Goal: Information Seeking & Learning: Learn about a topic

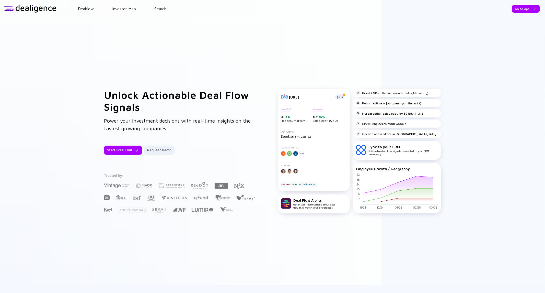
click at [28, 7] on div at bounding box center [30, 9] width 52 height 8
click at [517, 9] on div "Go to App" at bounding box center [526, 9] width 28 height 8
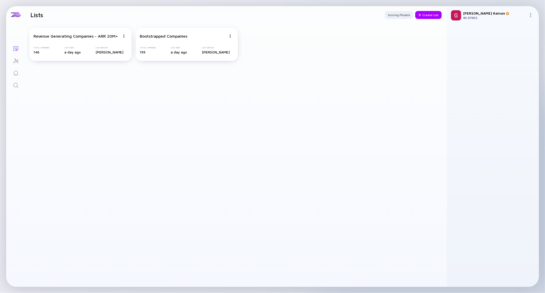
click at [15, 83] on icon "Search" at bounding box center [16, 85] width 6 height 6
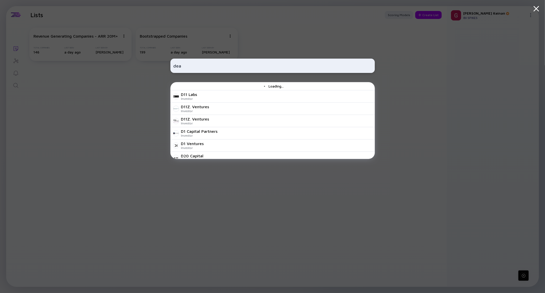
type input "deal"
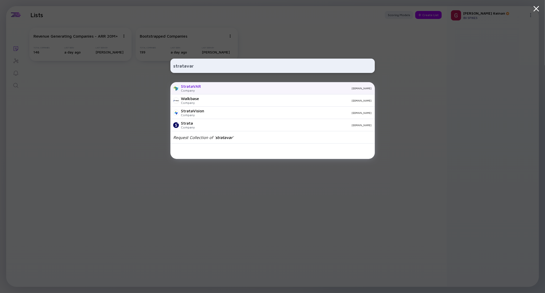
type input "stratavar"
click at [196, 91] on div "Company" at bounding box center [191, 90] width 20 height 4
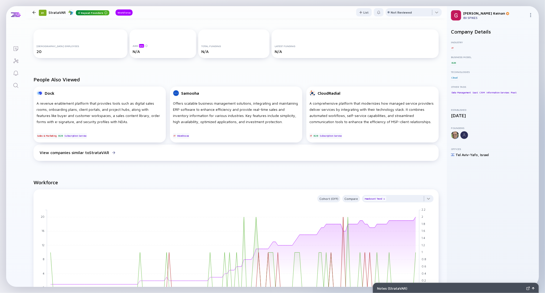
scroll to position [142, 0]
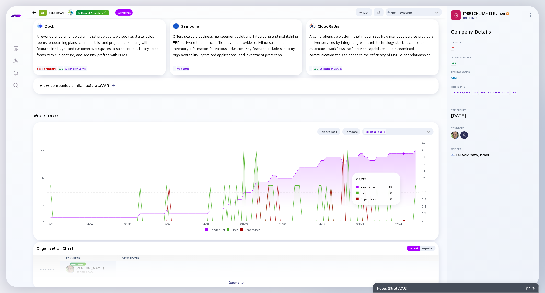
click at [403, 175] on rect at bounding box center [233, 182] width 373 height 78
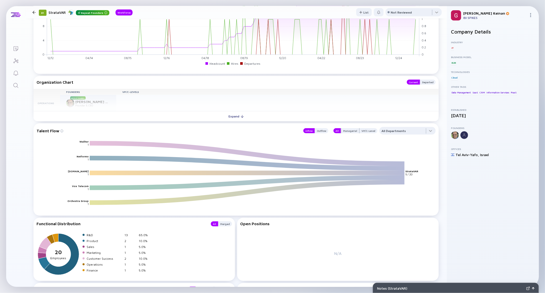
scroll to position [246, 0]
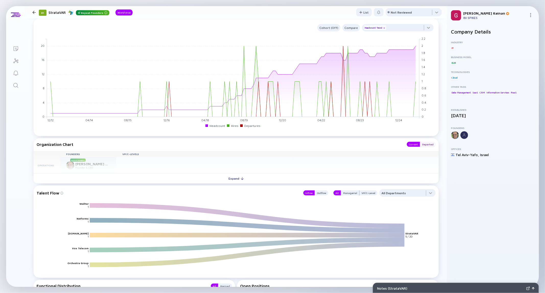
click at [428, 144] on div "Departed" at bounding box center [428, 144] width 16 height 5
click at [407, 144] on div "Current" at bounding box center [413, 144] width 13 height 5
click at [319, 192] on div "Outflow" at bounding box center [322, 192] width 14 height 5
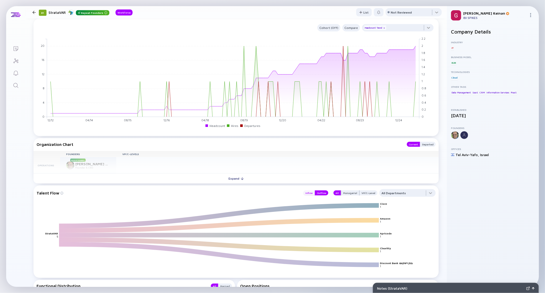
click at [310, 193] on div "Inflow" at bounding box center [310, 192] width 12 height 5
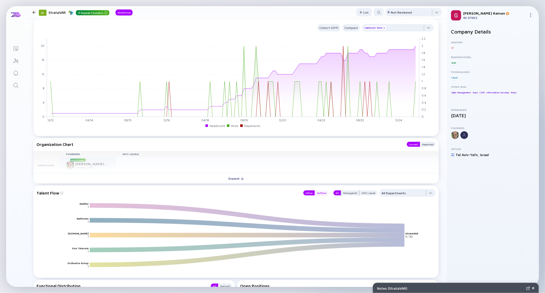
click at [322, 192] on div "Outflow" at bounding box center [322, 192] width 14 height 5
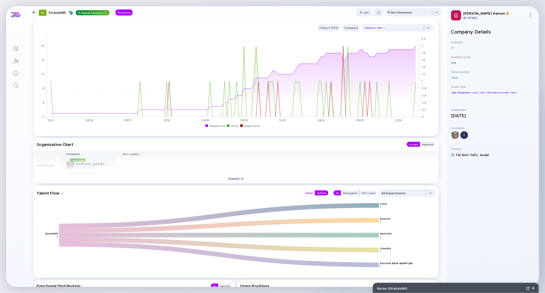
click at [304, 193] on div "Inflow" at bounding box center [310, 192] width 12 height 5
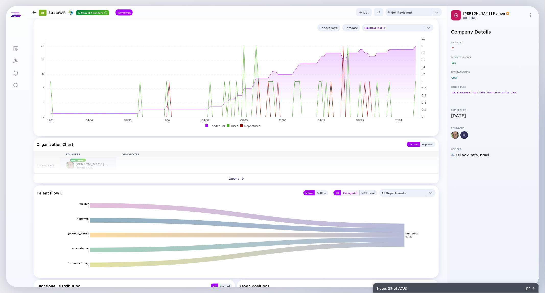
click at [343, 193] on div "Managerial" at bounding box center [350, 192] width 18 height 5
click at [334, 193] on div "All" at bounding box center [337, 192] width 7 height 5
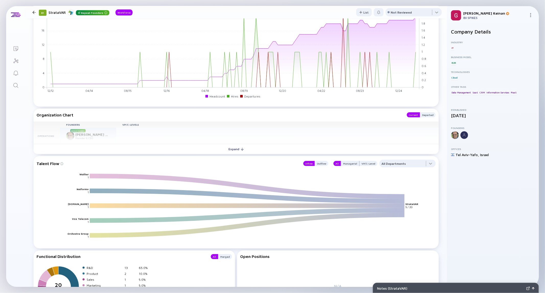
scroll to position [388, 0]
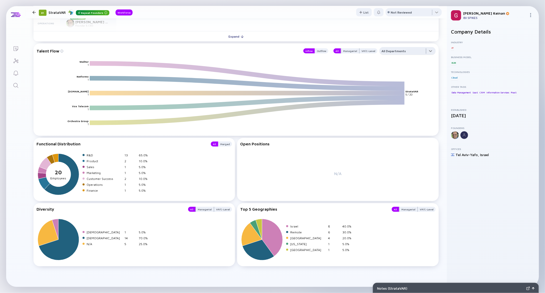
click at [387, 50] on div at bounding box center [408, 52] width 56 height 10
click at [350, 64] on icon "Wallter Netformx DealHub.io Vox Telecom Orchestra Group StrataVAR 1 1 1 1 1 5 /…" at bounding box center [238, 98] width 399 height 74
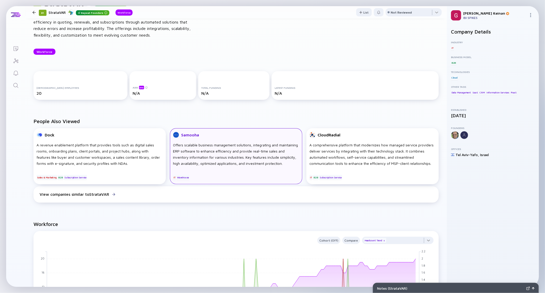
scroll to position [0, 0]
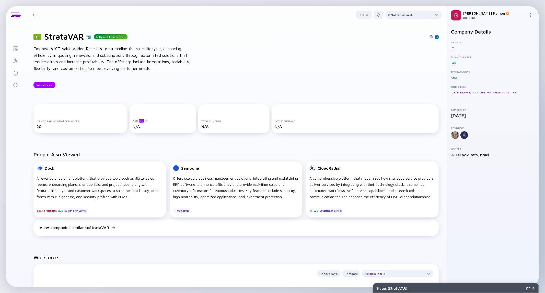
click at [75, 60] on div "Empowers ICT Value Added Resellers to streamline the sales lifecycle, enhancing…" at bounding box center [115, 59] width 164 height 26
click at [65, 36] on h1 "StrataVAR" at bounding box center [64, 37] width 40 height 10
click at [103, 52] on div "Empowers ICT Value Added Resellers to streamline the sales lifecycle, enhancing…" at bounding box center [115, 59] width 164 height 26
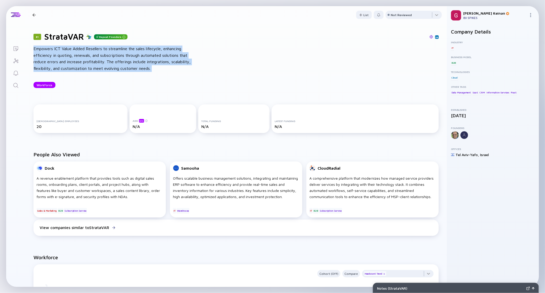
click at [103, 52] on div "Empowers ICT Value Added Resellers to streamline the sales lifecycle, enhancing…" at bounding box center [115, 59] width 164 height 26
click at [117, 68] on div "Empowers ICT Value Added Resellers to streamline the sales lifecycle, enhancing…" at bounding box center [115, 59] width 164 height 26
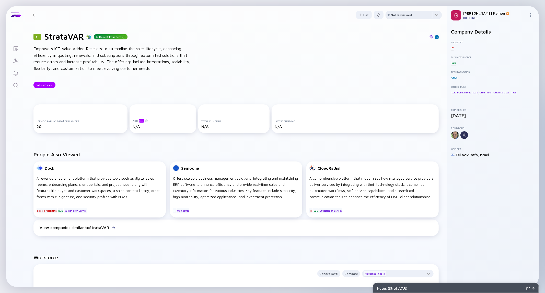
click at [401, 16] on div "Not Reviewed" at bounding box center [401, 15] width 21 height 4
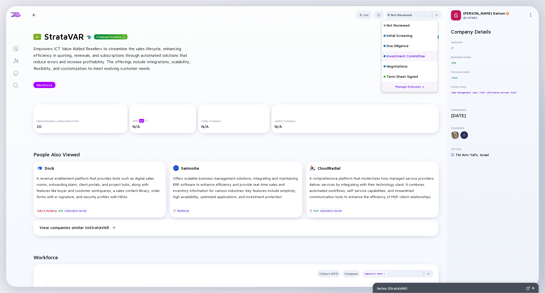
click at [392, 58] on div "Investment Committee" at bounding box center [406, 56] width 38 height 5
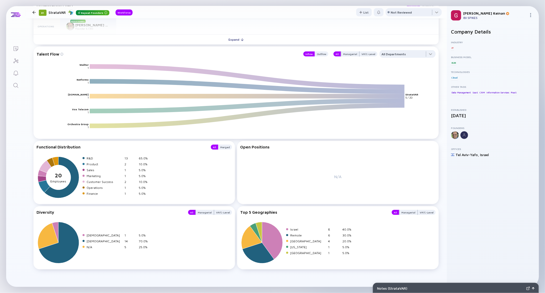
scroll to position [388, 0]
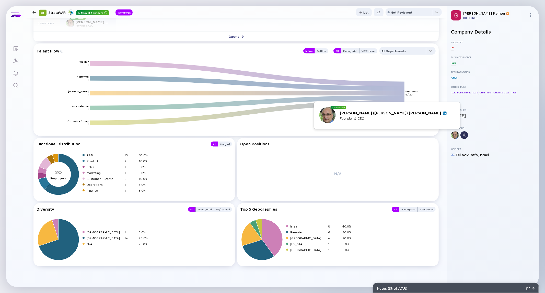
click at [412, 111] on div "Raphael (Rafi) Epstein" at bounding box center [393, 112] width 107 height 5
drag, startPoint x: 445, startPoint y: 113, endPoint x: 405, endPoint y: 113, distance: 40.4
click at [405, 113] on div "Raphael (Rafi) Epstein" at bounding box center [393, 112] width 107 height 5
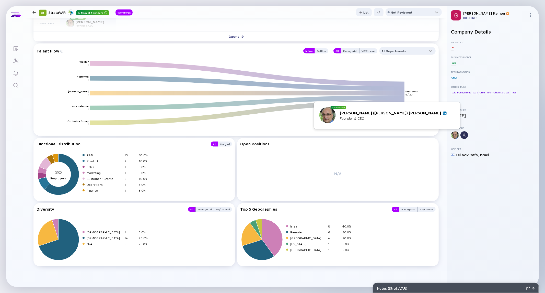
click at [336, 116] on img at bounding box center [328, 115] width 16 height 16
click at [347, 119] on icon "Wallter Netformx DealHub.io Vox Telecom Orchestra Group StrataVAR 1 1 1 1 1 5 /…" at bounding box center [238, 98] width 399 height 74
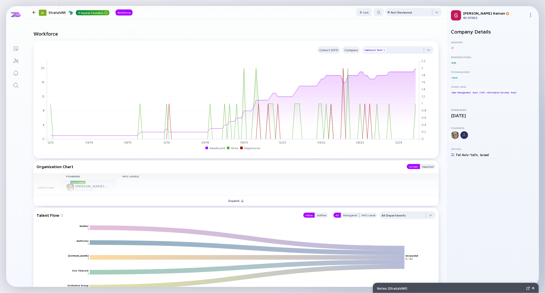
scroll to position [217, 0]
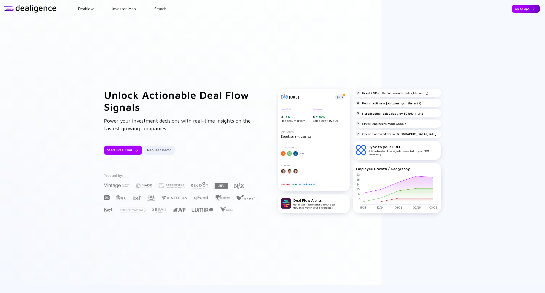
click at [520, 7] on div "Go to App" at bounding box center [526, 9] width 28 height 8
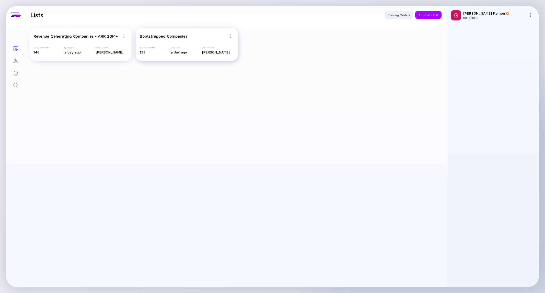
click at [191, 46] on div "Bootstrapped Companies Total Companies 199 Last Seen a day ago Last Seen By [PE…" at bounding box center [187, 44] width 102 height 33
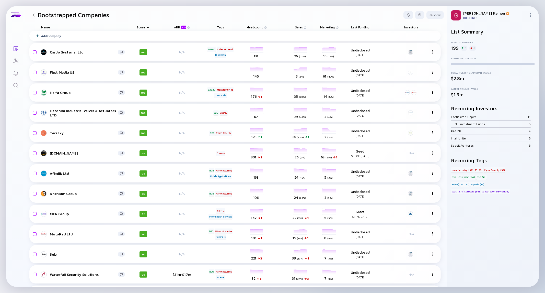
click at [223, 25] on div "Tags" at bounding box center [220, 27] width 29 height 7
click at [221, 27] on div "Tags" at bounding box center [220, 27] width 29 height 7
click at [220, 27] on div "Tags" at bounding box center [220, 27] width 29 height 7
click at [218, 26] on div "Tags" at bounding box center [220, 27] width 29 height 7
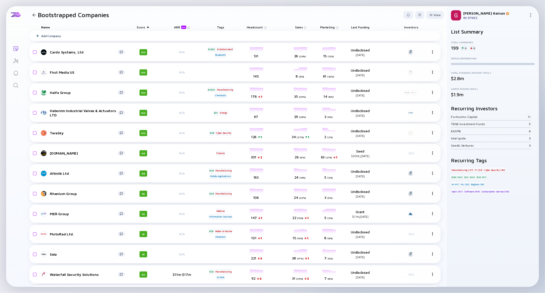
drag, startPoint x: 217, startPoint y: 26, endPoint x: 214, endPoint y: 26, distance: 2.6
click at [216, 26] on div "Tags" at bounding box center [220, 27] width 29 height 7
click at [214, 26] on div "Tags" at bounding box center [220, 27] width 29 height 7
drag, startPoint x: 213, startPoint y: 27, endPoint x: 236, endPoint y: 29, distance: 23.9
click at [236, 29] on div "Name Score ARR beta Tags Headcount Sales Marketing Last Funding Investors" at bounding box center [235, 27] width 412 height 7
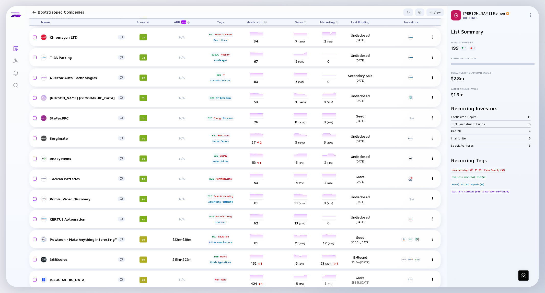
scroll to position [808, 0]
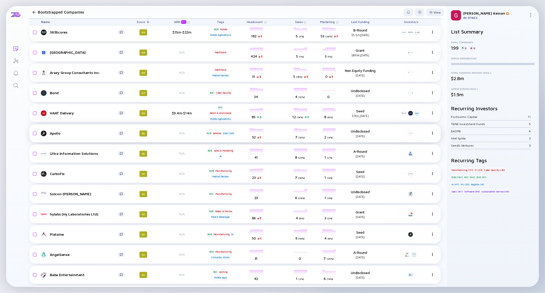
click at [208, 132] on div "B2B" at bounding box center [209, 133] width 5 height 5
click at [190, 133] on div "N/A" at bounding box center [181, 133] width 33 height 4
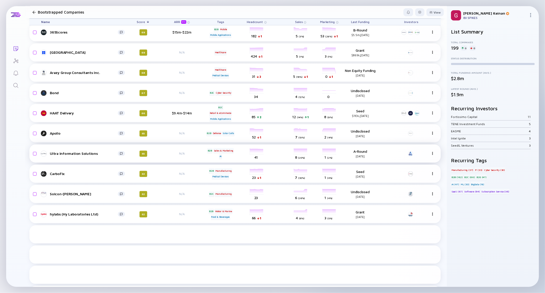
scroll to position [666, 0]
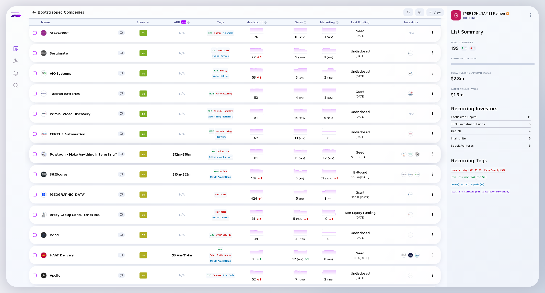
click at [359, 150] on div "Seed $600k, [DATE]" at bounding box center [360, 154] width 33 height 9
click at [227, 155] on div "Software Applications" at bounding box center [220, 156] width 25 height 5
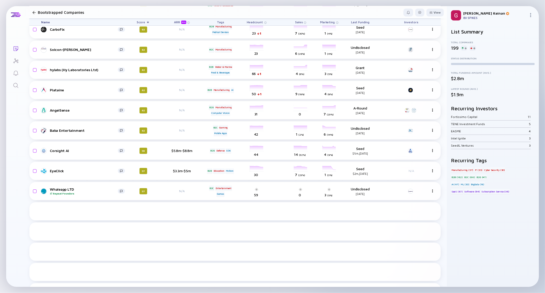
scroll to position [978, 0]
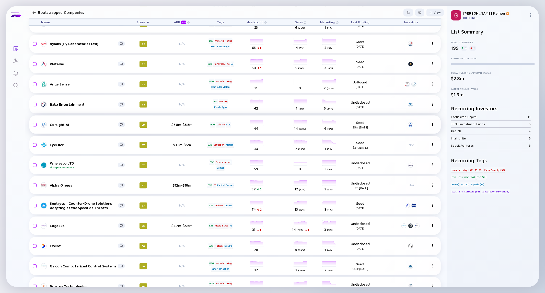
click at [59, 122] on div "Corsight AI" at bounding box center [84, 124] width 68 height 4
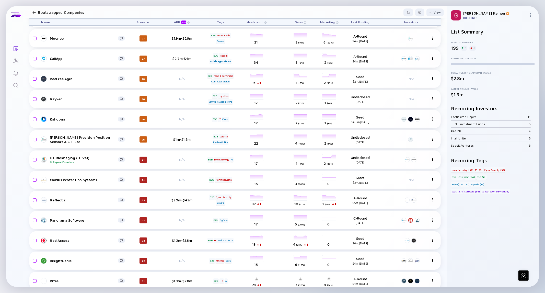
scroll to position [3203, 0]
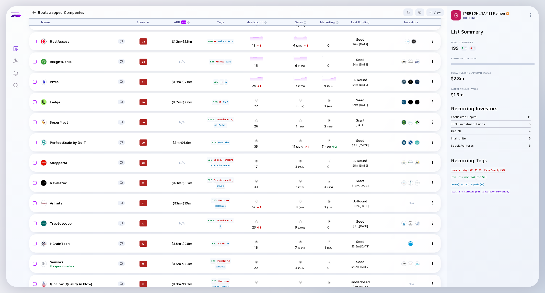
click at [184, 21] on div "beta" at bounding box center [183, 21] width 5 height 3
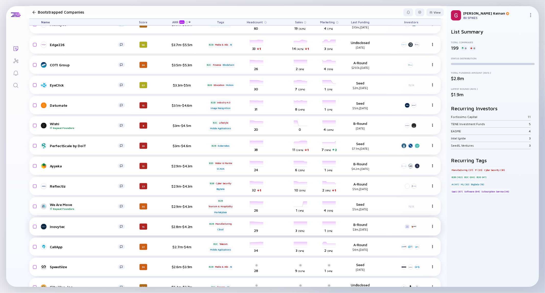
scroll to position [597, 0]
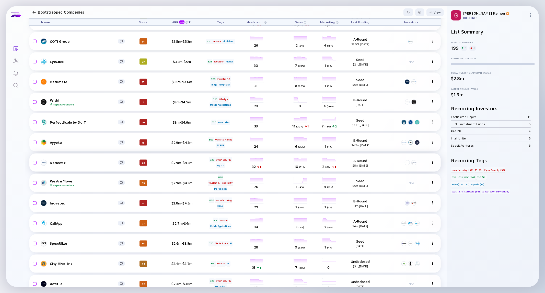
click at [188, 161] on div "$2.9m-$4.3m" at bounding box center [181, 162] width 33 height 4
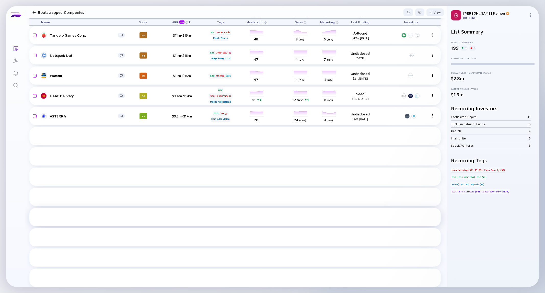
scroll to position [28, 0]
